Goal: Transaction & Acquisition: Obtain resource

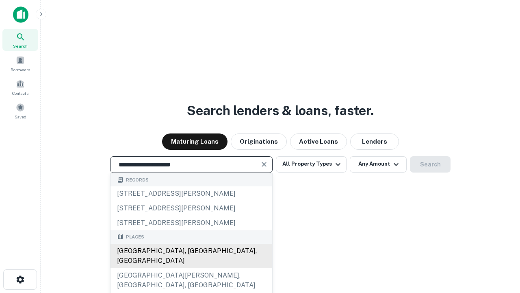
click at [191, 268] on div "[GEOGRAPHIC_DATA], [GEOGRAPHIC_DATA], [GEOGRAPHIC_DATA]" at bounding box center [192, 256] width 162 height 24
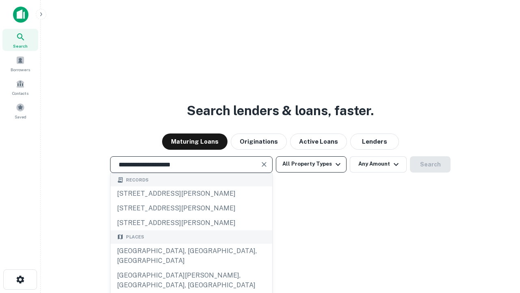
type input "**********"
click at [311, 164] on button "All Property Types" at bounding box center [311, 164] width 71 height 16
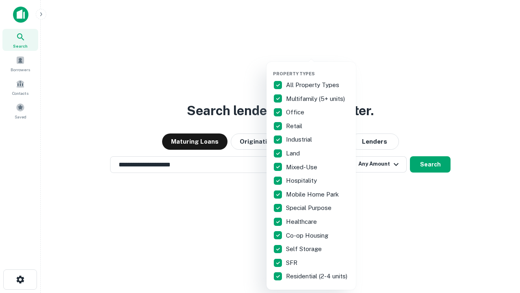
click at [318, 68] on button "button" at bounding box center [317, 68] width 89 height 0
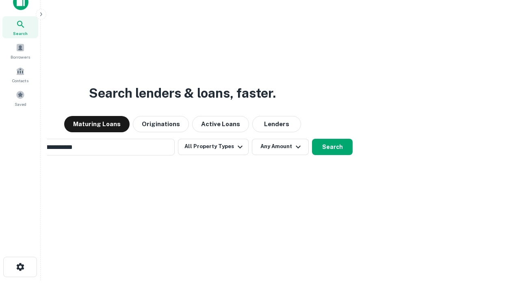
scroll to position [59, 230]
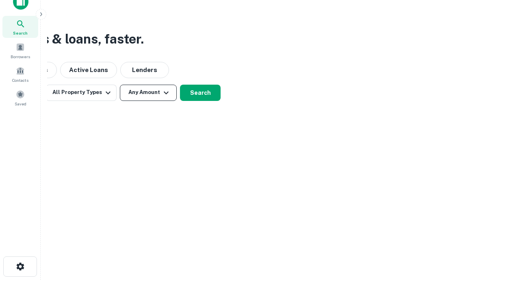
click at [148, 92] on button "Any Amount" at bounding box center [148, 93] width 57 height 16
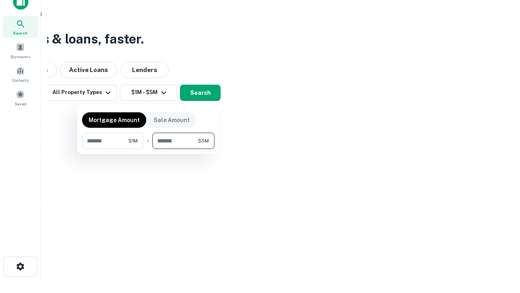
type input "*******"
click at [148, 149] on button "button" at bounding box center [148, 149] width 133 height 0
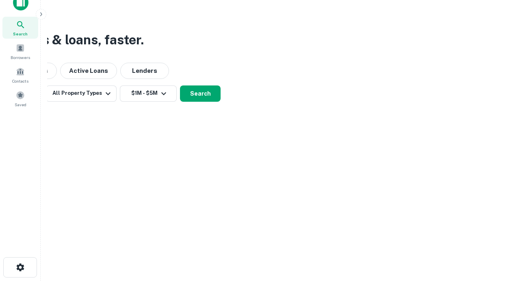
scroll to position [5, 150]
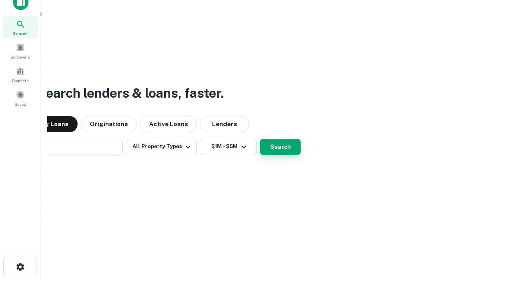
click at [260, 139] on button "Search" at bounding box center [280, 147] width 41 height 16
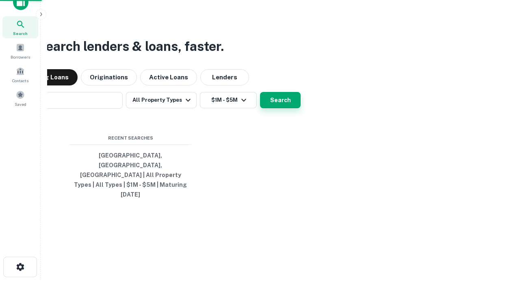
scroll to position [22, 230]
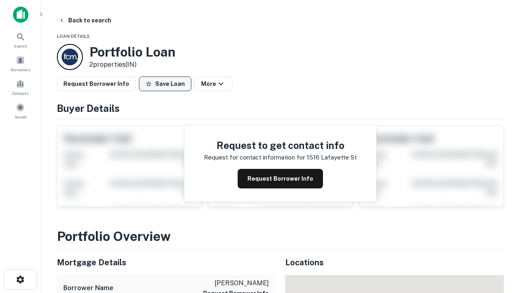
click at [165, 84] on button "Save Loan" at bounding box center [165, 83] width 52 height 15
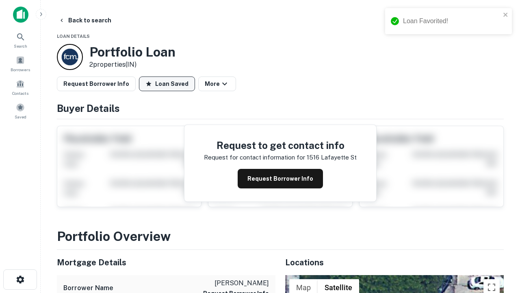
click at [167, 84] on button "Loan Saved" at bounding box center [167, 83] width 56 height 15
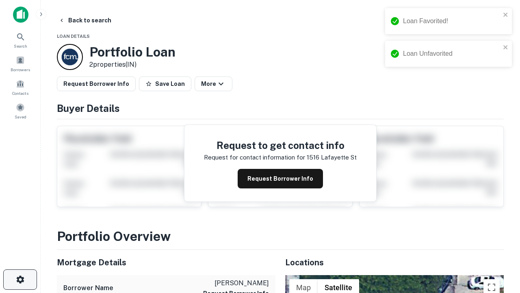
click at [20, 279] on icon "button" at bounding box center [20, 279] width 10 height 10
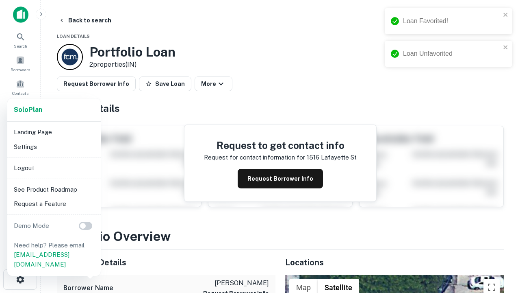
click at [54, 168] on li "Logout" at bounding box center [54, 168] width 87 height 15
